Goal: Task Accomplishment & Management: Manage account settings

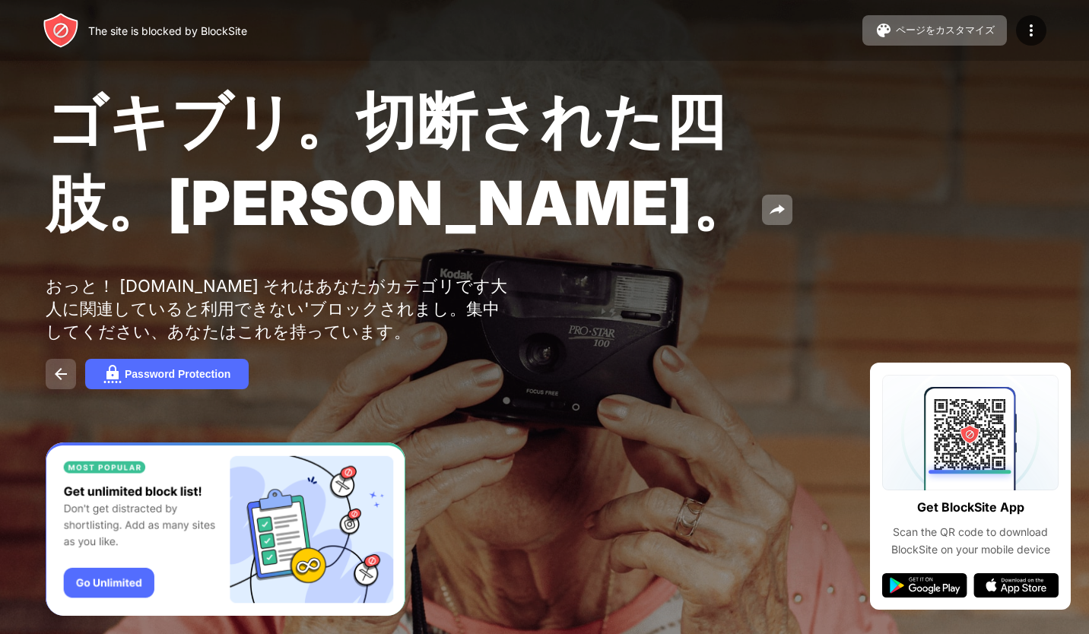
click at [58, 383] on img at bounding box center [61, 374] width 18 height 18
click at [64, 383] on img at bounding box center [61, 374] width 18 height 18
